Goal: Task Accomplishment & Management: Use online tool/utility

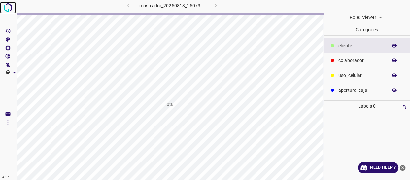
click at [11, 11] on img at bounding box center [8, 8] width 12 height 12
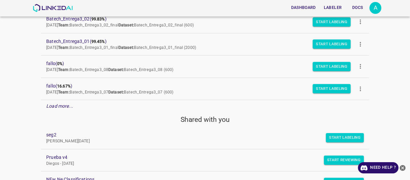
scroll to position [240, 0]
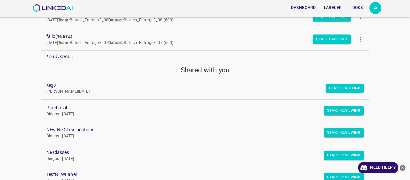
click at [64, 57] on em "Load more..." at bounding box center [59, 56] width 27 height 5
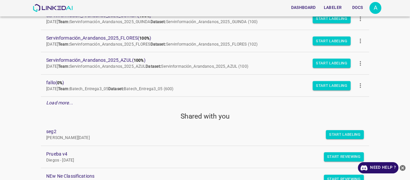
scroll to position [420, 0]
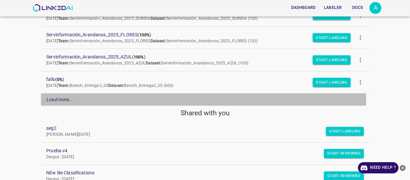
click at [63, 100] on em "Load more..." at bounding box center [59, 99] width 27 height 5
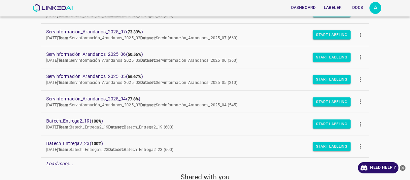
scroll to position [630, 0]
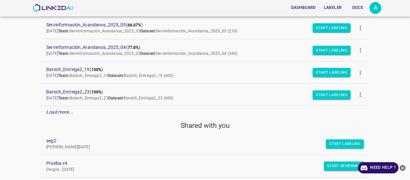
click at [56, 109] on em "Load more..." at bounding box center [59, 111] width 27 height 5
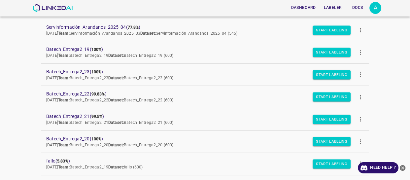
scroll to position [750, 0]
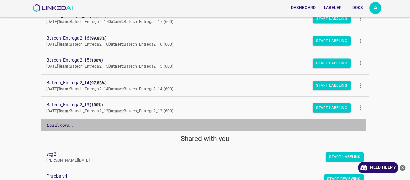
click at [64, 123] on em "Load more..." at bounding box center [59, 124] width 27 height 5
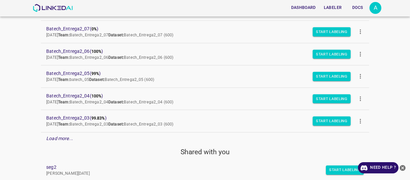
scroll to position [1050, 0]
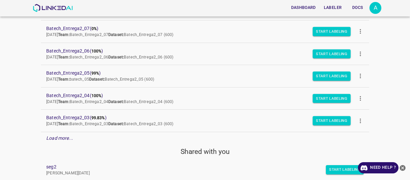
click at [61, 137] on em "Load more..." at bounding box center [59, 137] width 27 height 5
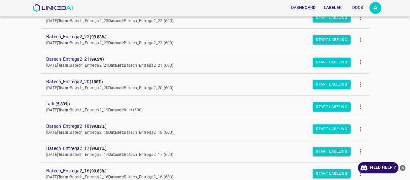
scroll to position [690, 0]
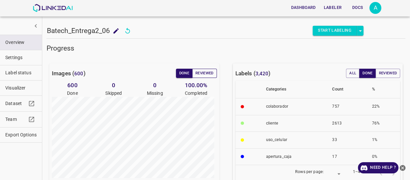
click at [201, 72] on button "Reviewed" at bounding box center [204, 73] width 25 height 9
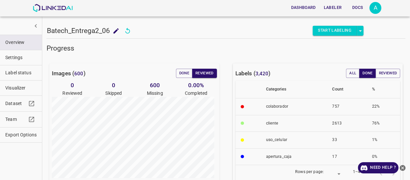
click at [18, 88] on span "Visualizer" at bounding box center [20, 88] width 31 height 7
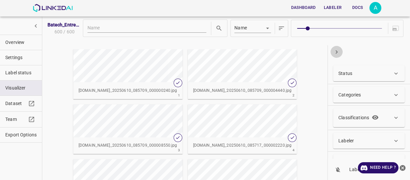
click at [336, 50] on icon "button" at bounding box center [336, 52] width 7 height 7
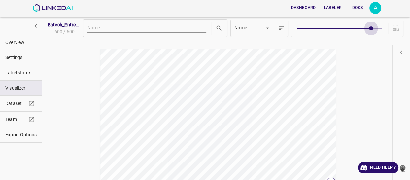
drag, startPoint x: 304, startPoint y: 29, endPoint x: 369, endPoint y: 30, distance: 64.4
click at [369, 30] on span at bounding box center [371, 28] width 4 height 4
type input "9"
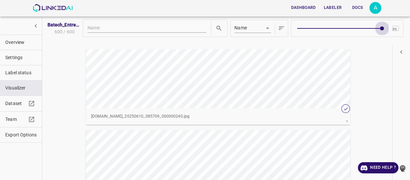
drag, startPoint x: 369, startPoint y: 26, endPoint x: 380, endPoint y: 29, distance: 11.5
click at [380, 29] on span at bounding box center [382, 28] width 4 height 4
click at [406, 170] on icon "close-help" at bounding box center [402, 167] width 7 height 7
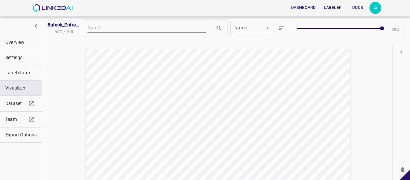
scroll to position [2281, 0]
